Goal: Transaction & Acquisition: Purchase product/service

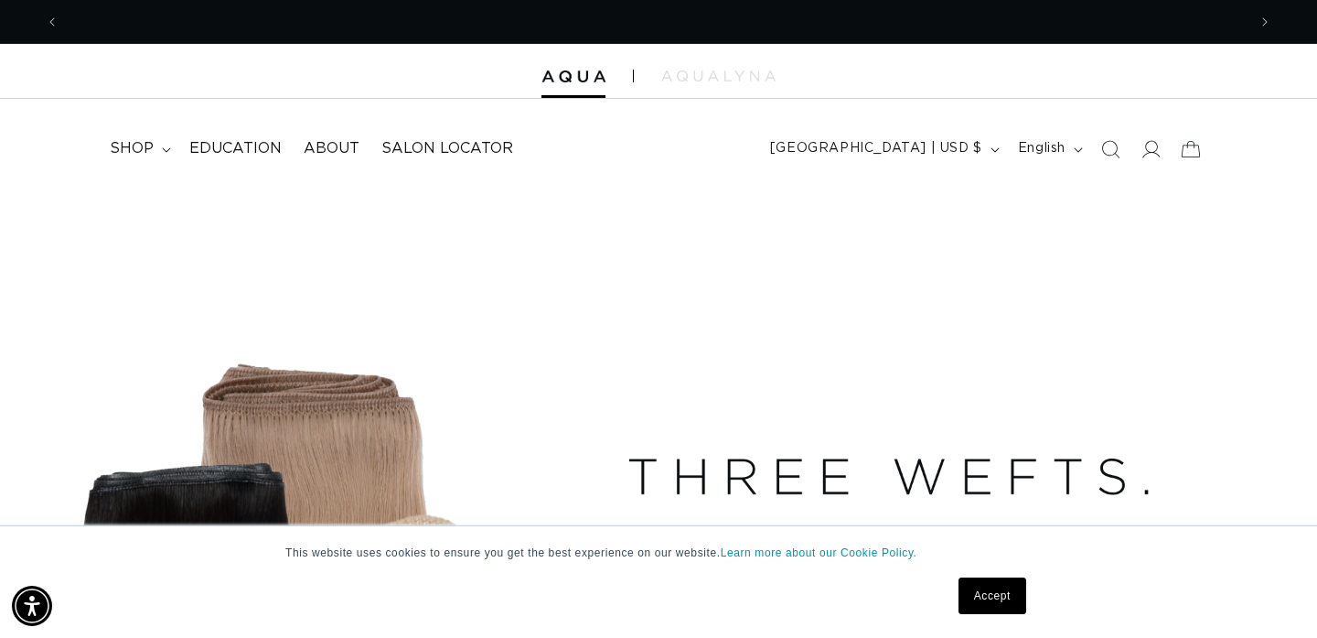
click at [987, 603] on link "Accept" at bounding box center [993, 595] width 68 height 37
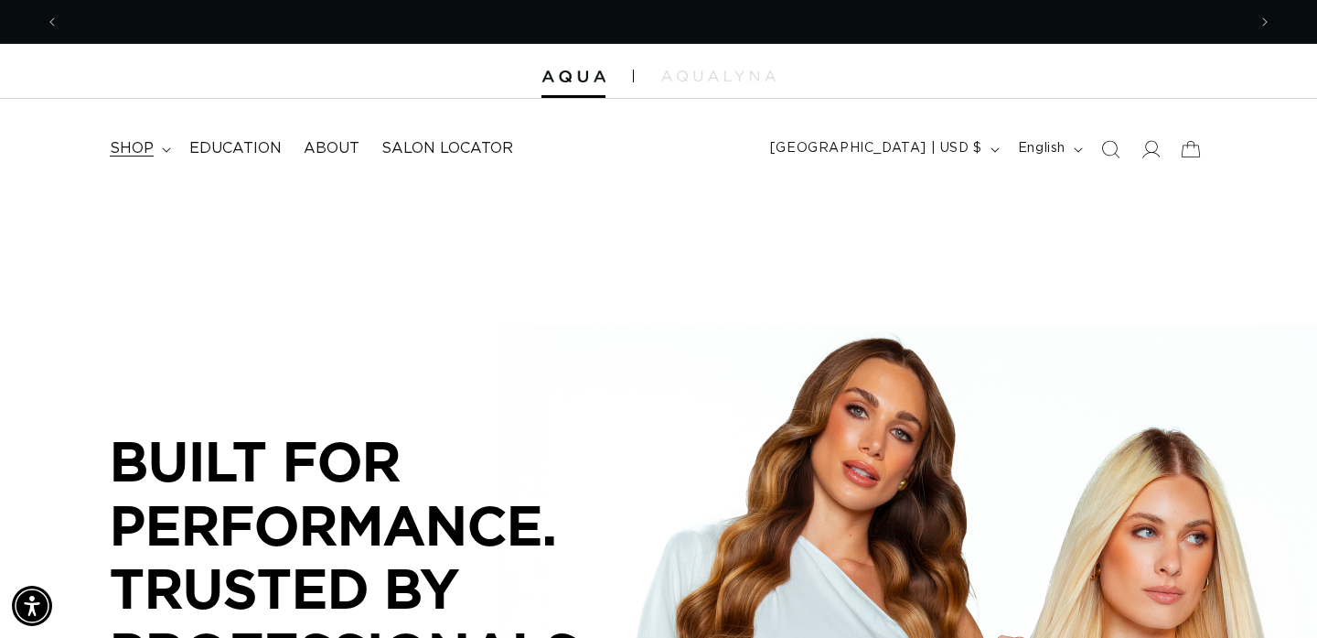
scroll to position [0, 1187]
click at [155, 148] on summary "shop" at bounding box center [139, 148] width 80 height 41
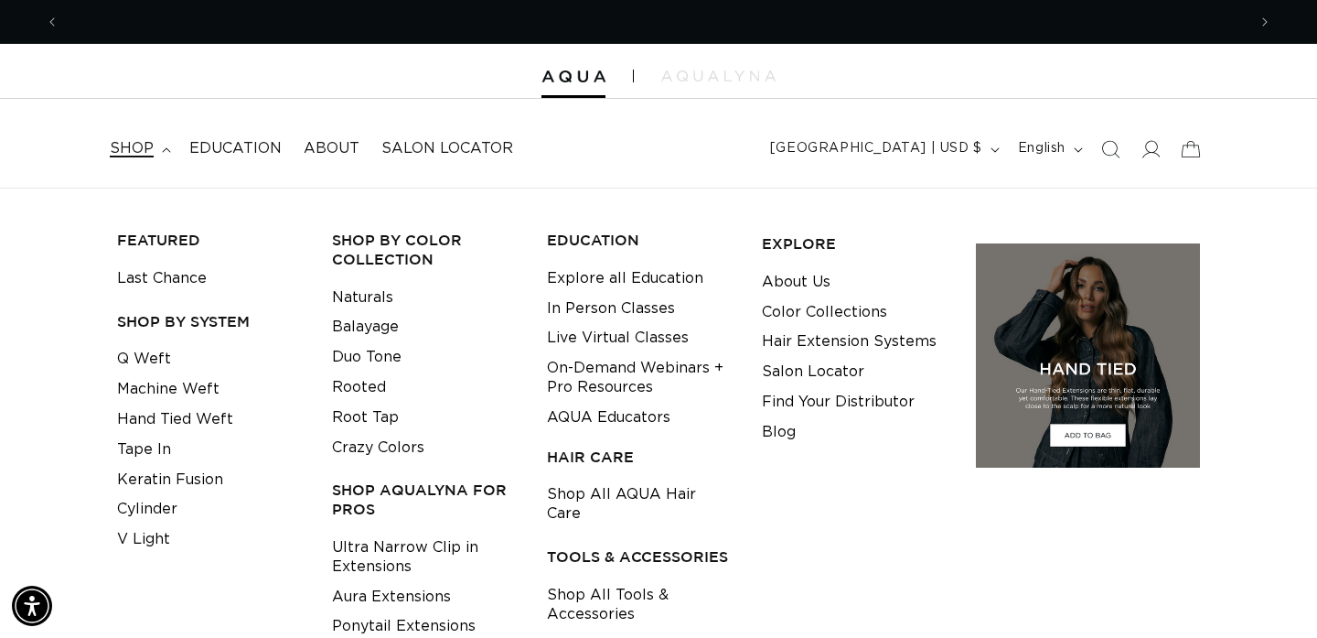
scroll to position [0, 2374]
click at [1146, 145] on icon at bounding box center [1150, 148] width 19 height 19
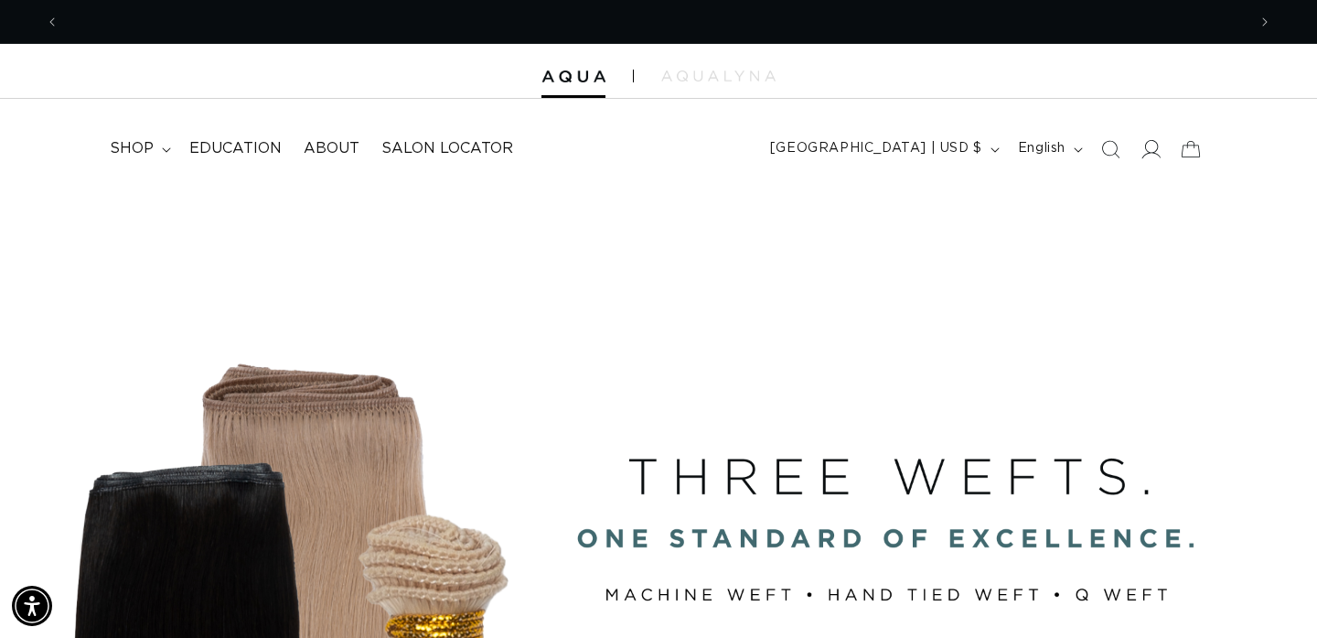
scroll to position [0, 0]
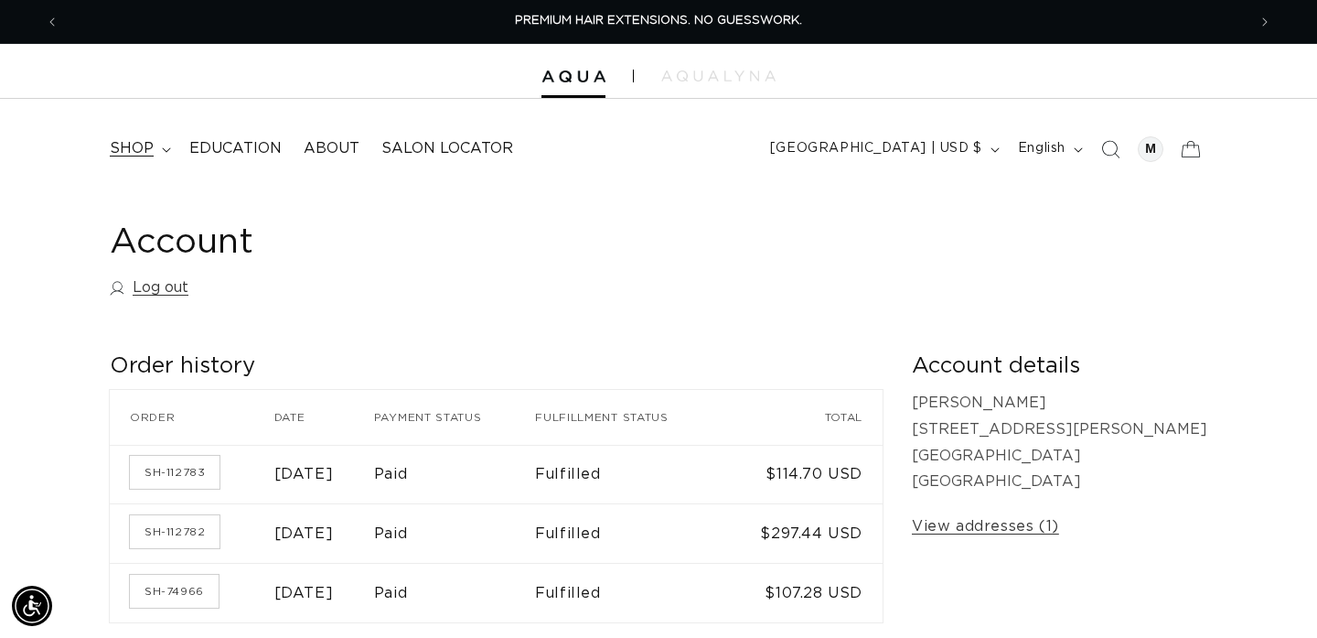
click at [156, 145] on summary "shop" at bounding box center [139, 148] width 80 height 41
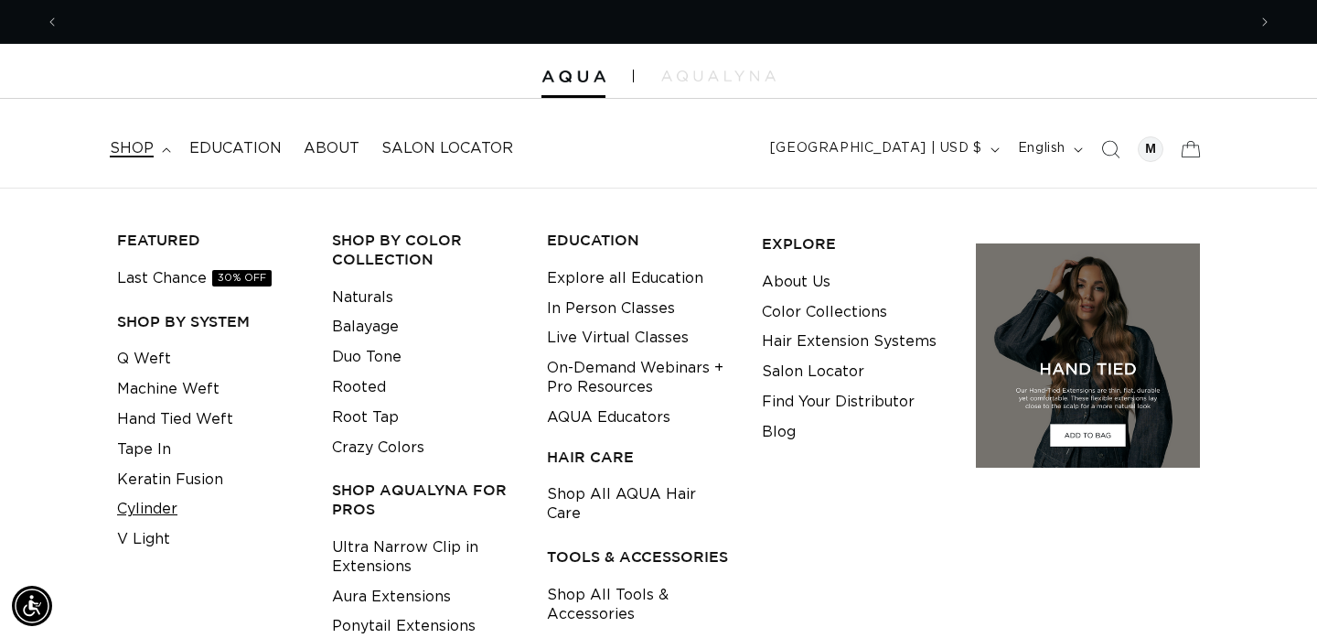
scroll to position [0, 2374]
click at [155, 507] on link "Cylinder" at bounding box center [147, 509] width 60 height 30
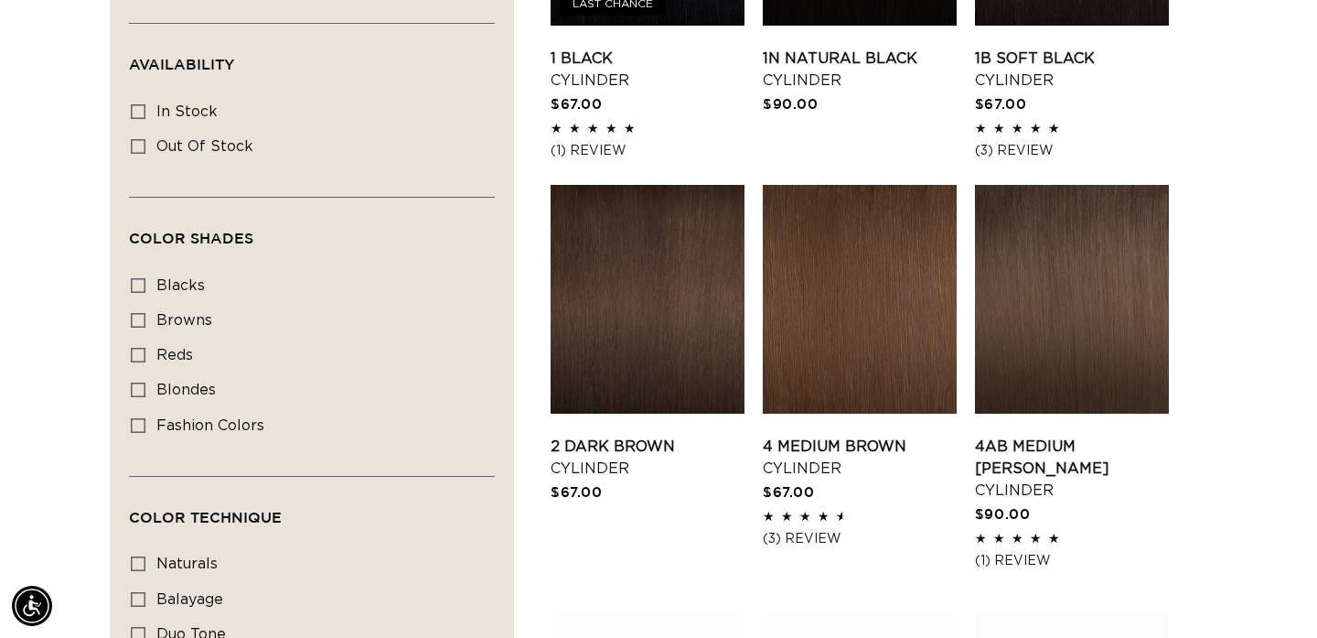
scroll to position [863, 0]
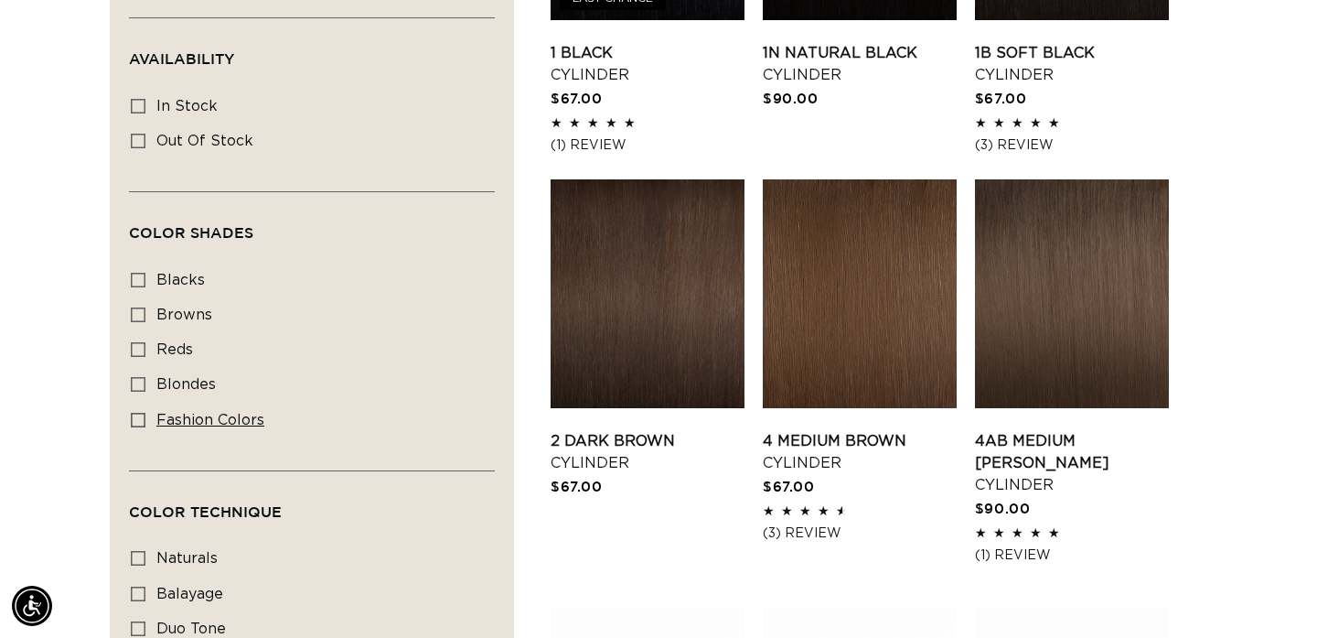
click at [189, 424] on span "fashion colors" at bounding box center [210, 420] width 108 height 15
click at [145, 424] on input "fashion colors fashion colors (8 products)" at bounding box center [138, 420] width 15 height 15
checkbox input "true"
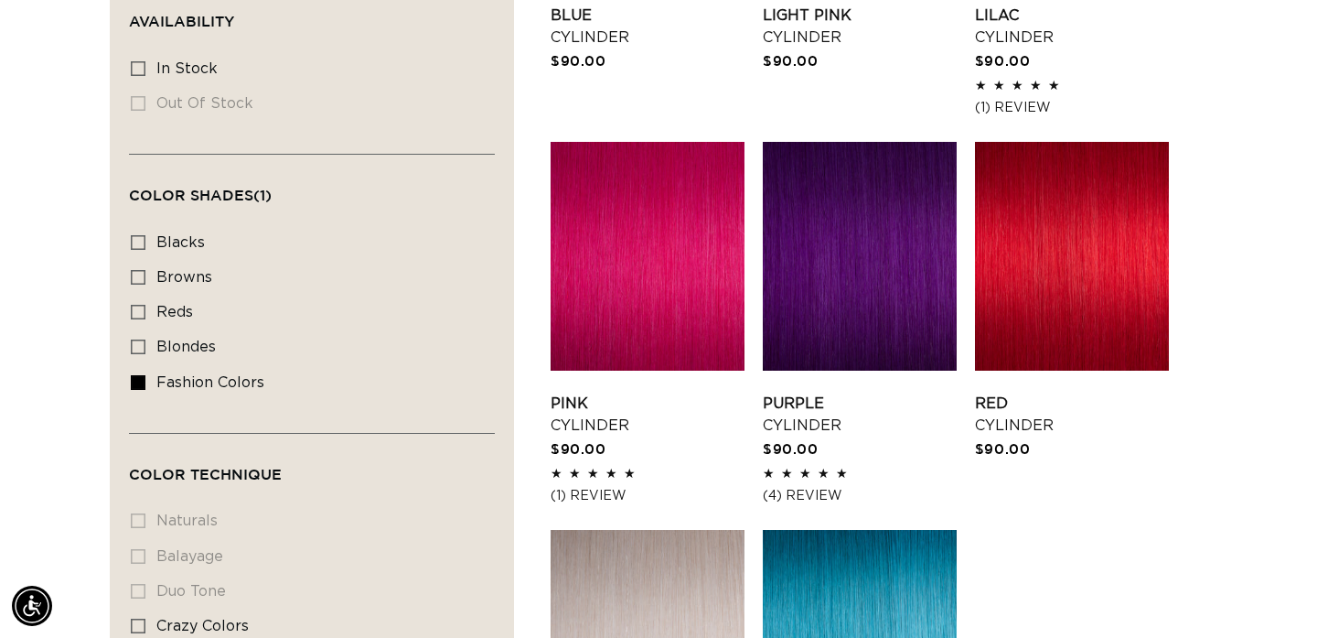
scroll to position [895, 0]
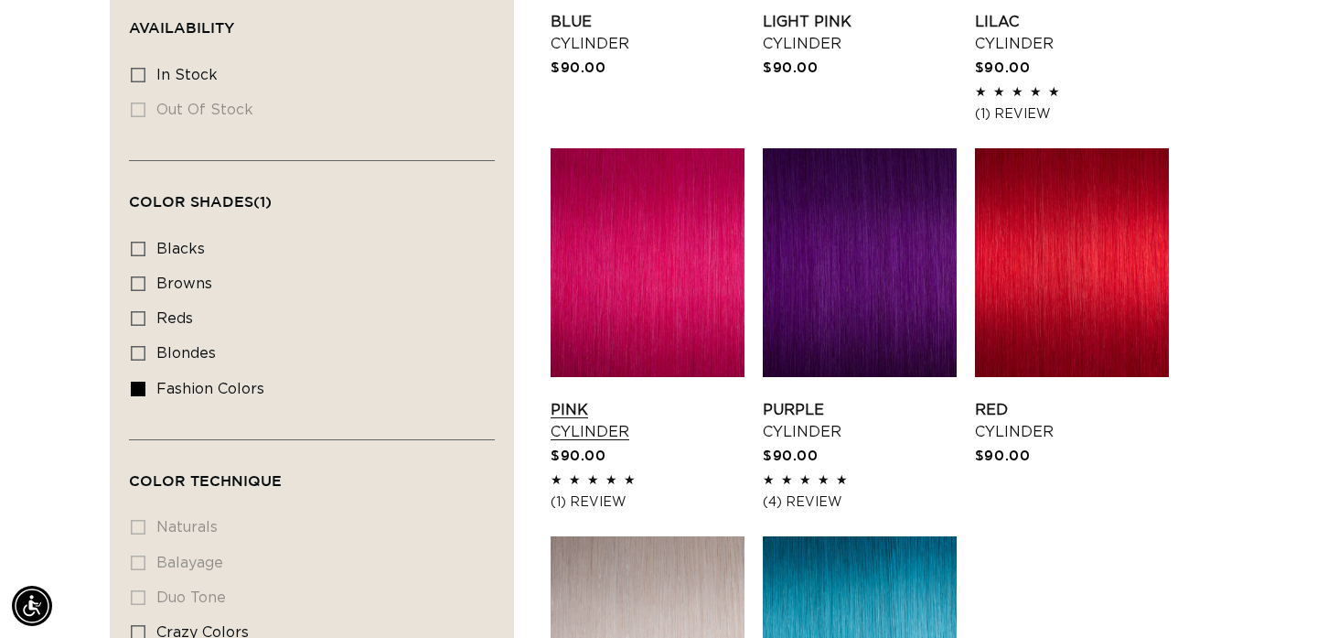
click at [659, 399] on link "Pink Cylinder" at bounding box center [648, 421] width 194 height 44
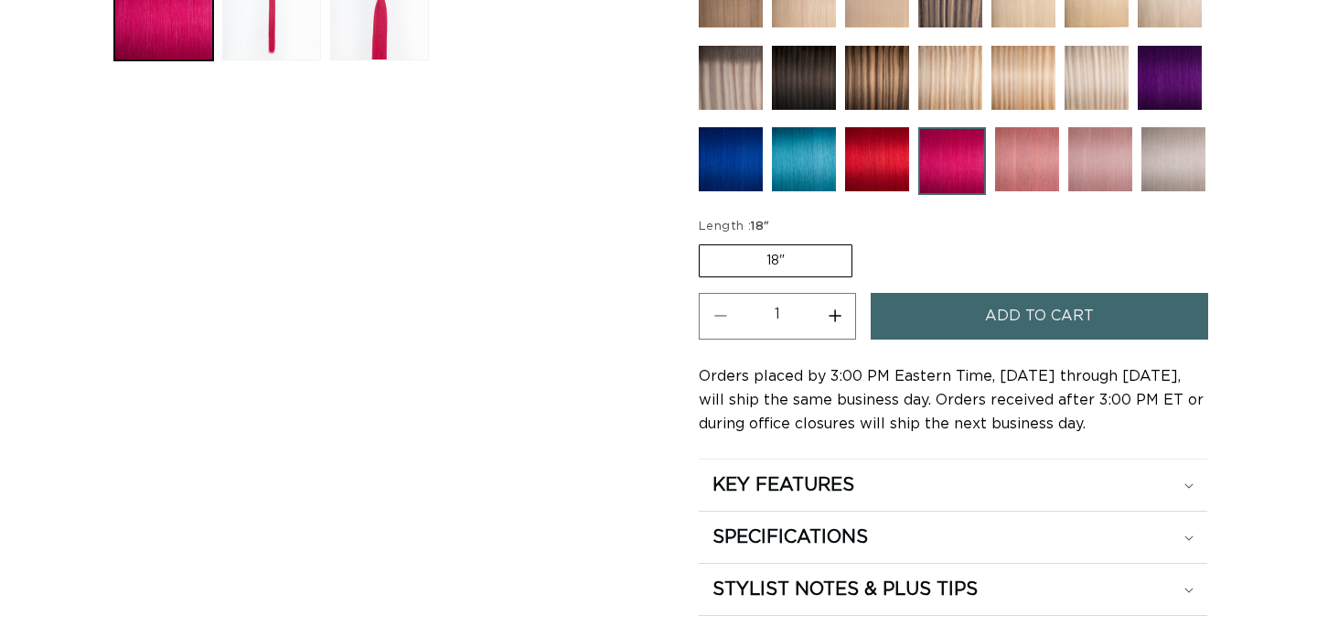
scroll to position [808, 0]
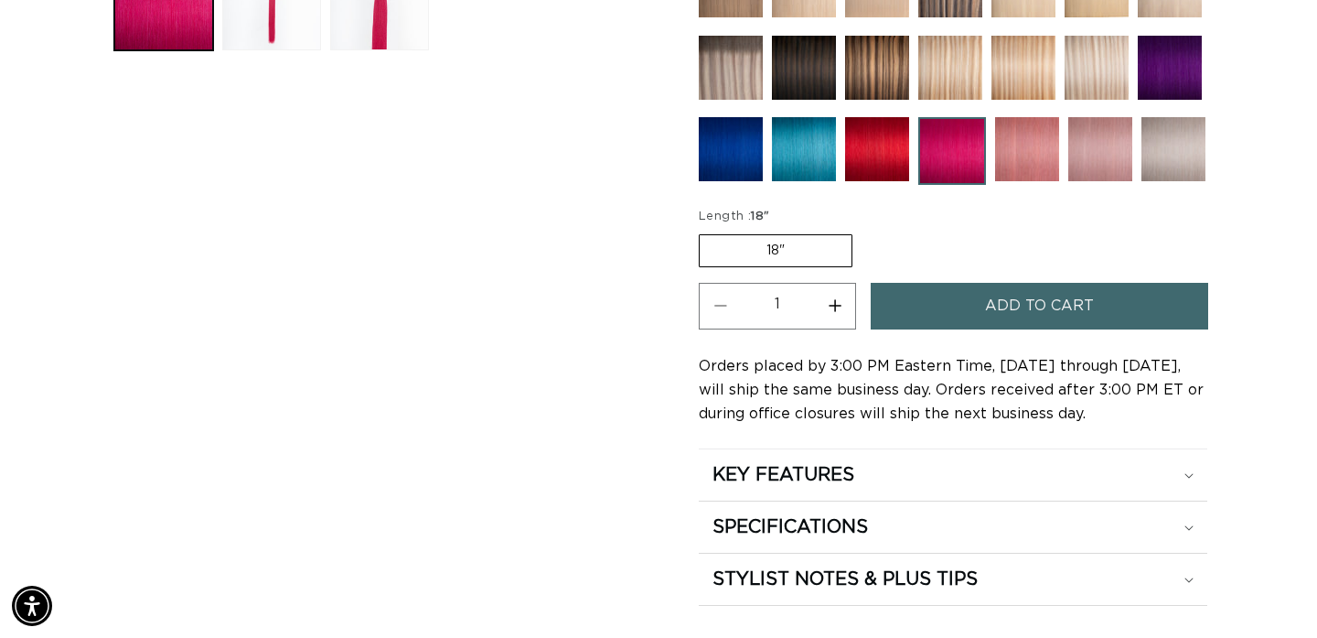
click at [964, 320] on button "Add to cart" at bounding box center [1040, 306] width 338 height 47
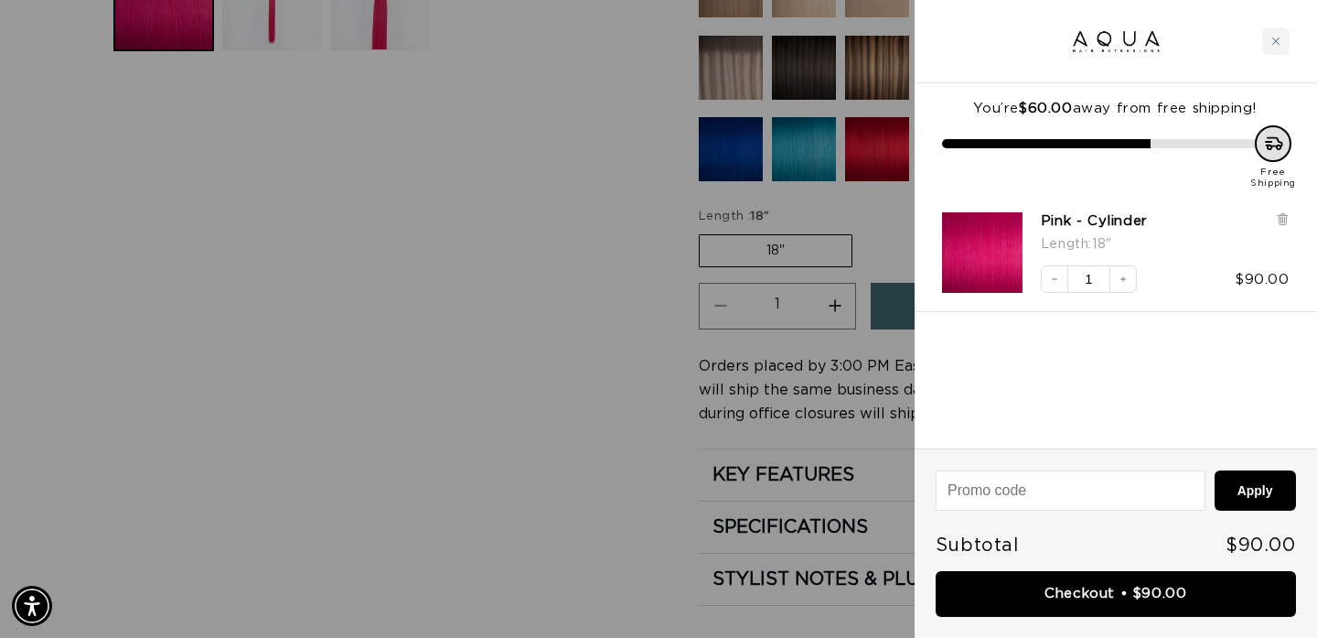
scroll to position [0, 0]
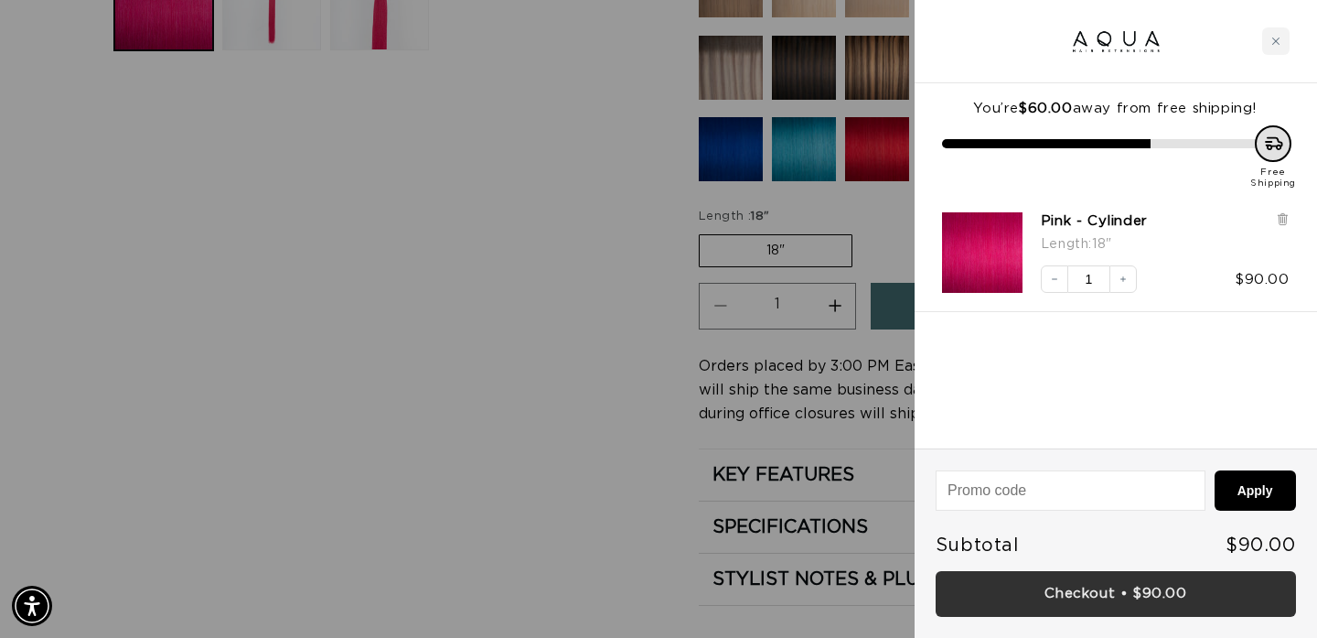
click at [1114, 606] on link "Checkout • $90.00" at bounding box center [1116, 594] width 360 height 47
